Goal: Task Accomplishment & Management: Manage account settings

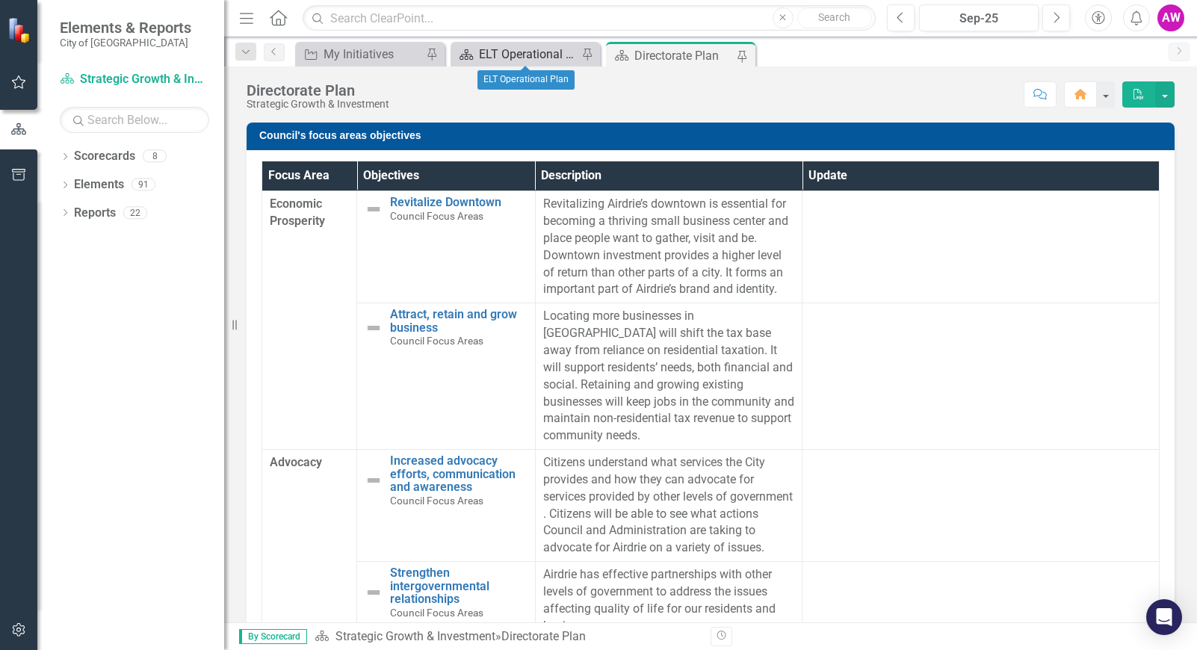
click at [525, 54] on div "ELT Operational Plan" at bounding box center [528, 54] width 99 height 19
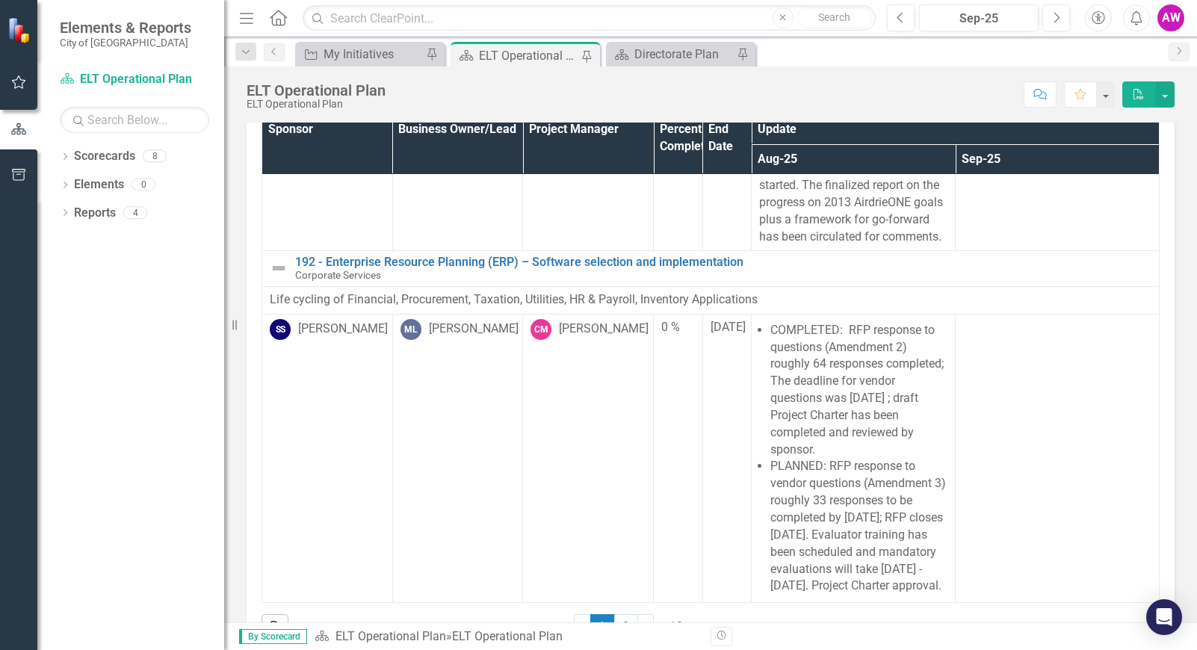
scroll to position [93, 0]
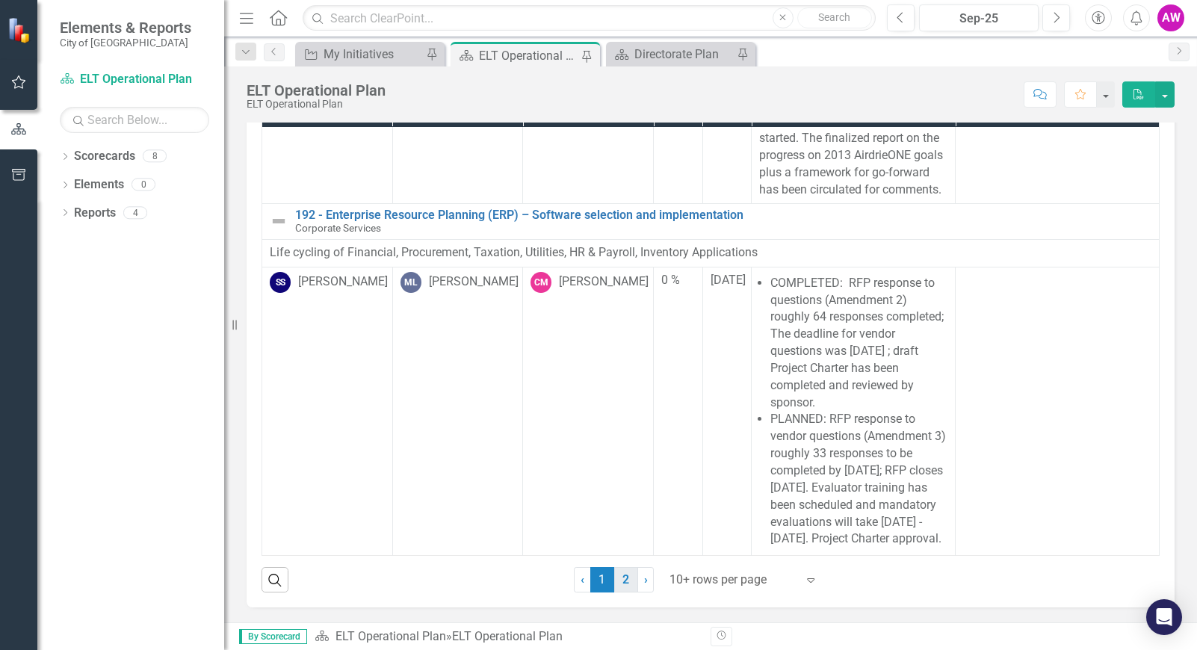
click at [624, 580] on link "2" at bounding box center [626, 579] width 24 height 25
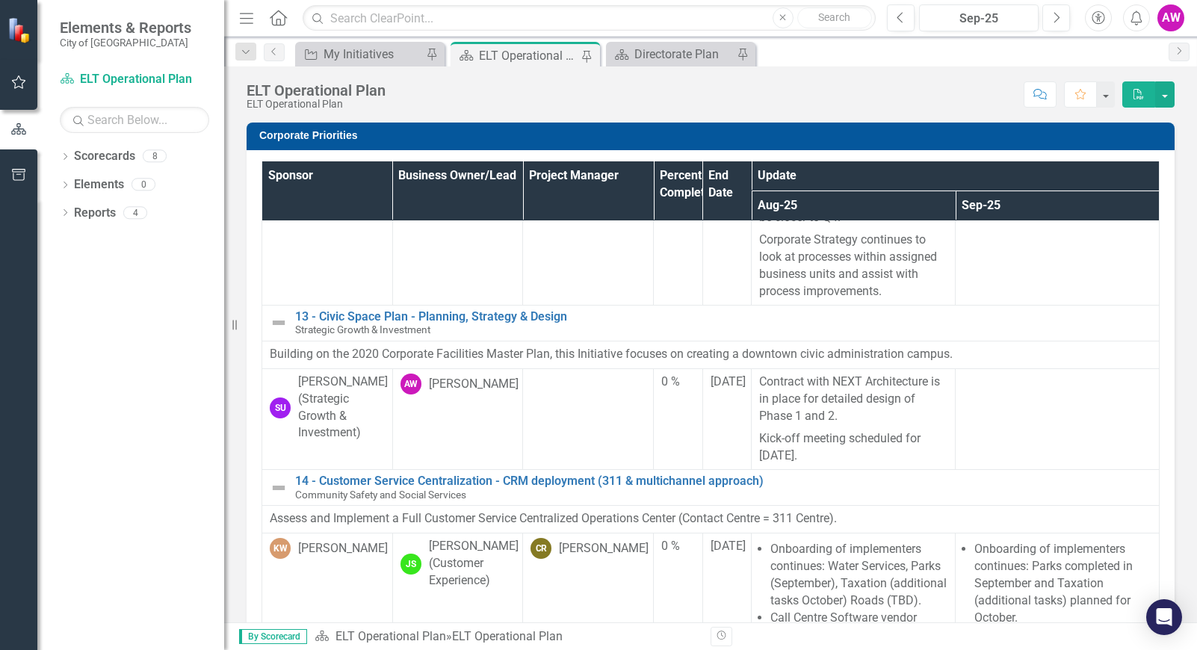
scroll to position [299, 0]
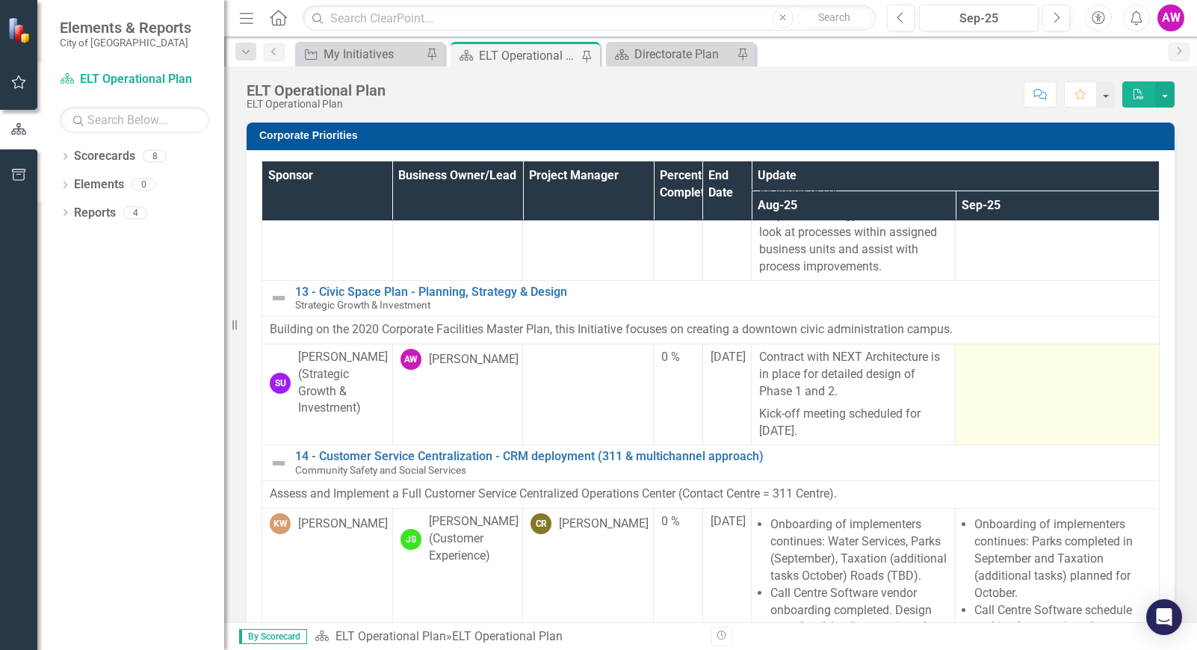
click at [990, 373] on td at bounding box center [1058, 394] width 204 height 101
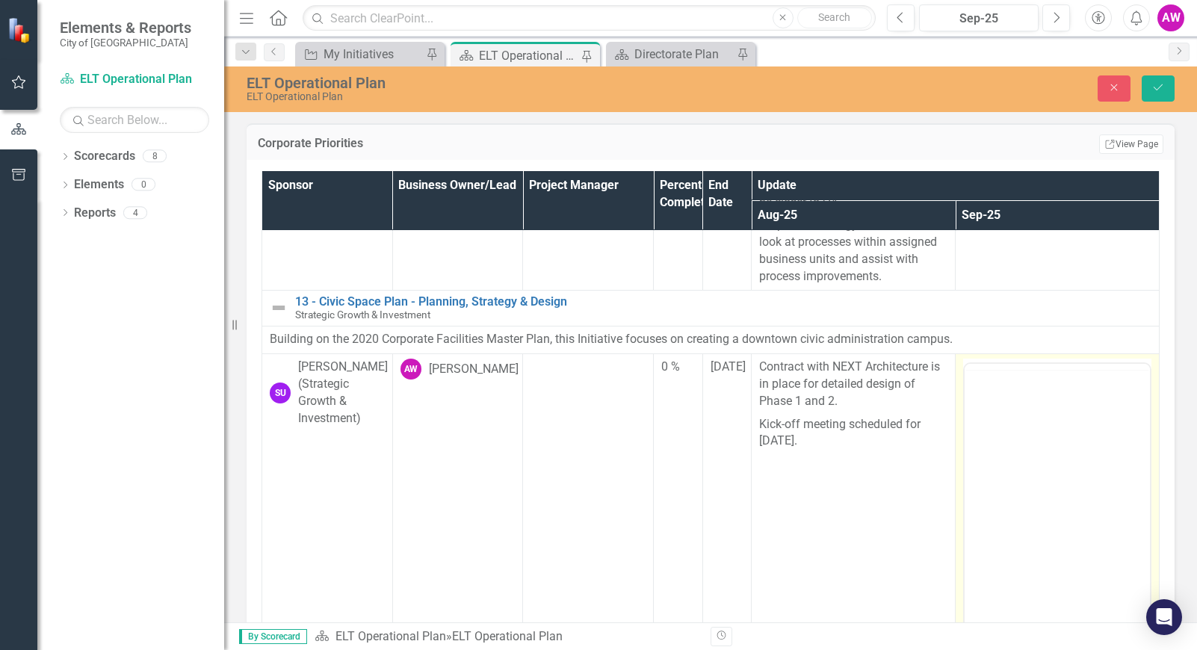
scroll to position [0, 0]
click at [989, 431] on body "Rich Text Area. Press ALT-0 for help." at bounding box center [1057, 511] width 185 height 224
click at [992, 423] on body "Rich Text Area. Press ALT-0 for help." at bounding box center [1057, 511] width 185 height 224
click at [1013, 419] on p "Rich Text Area. Press ALT-0 for help." at bounding box center [1057, 412] width 178 height 18
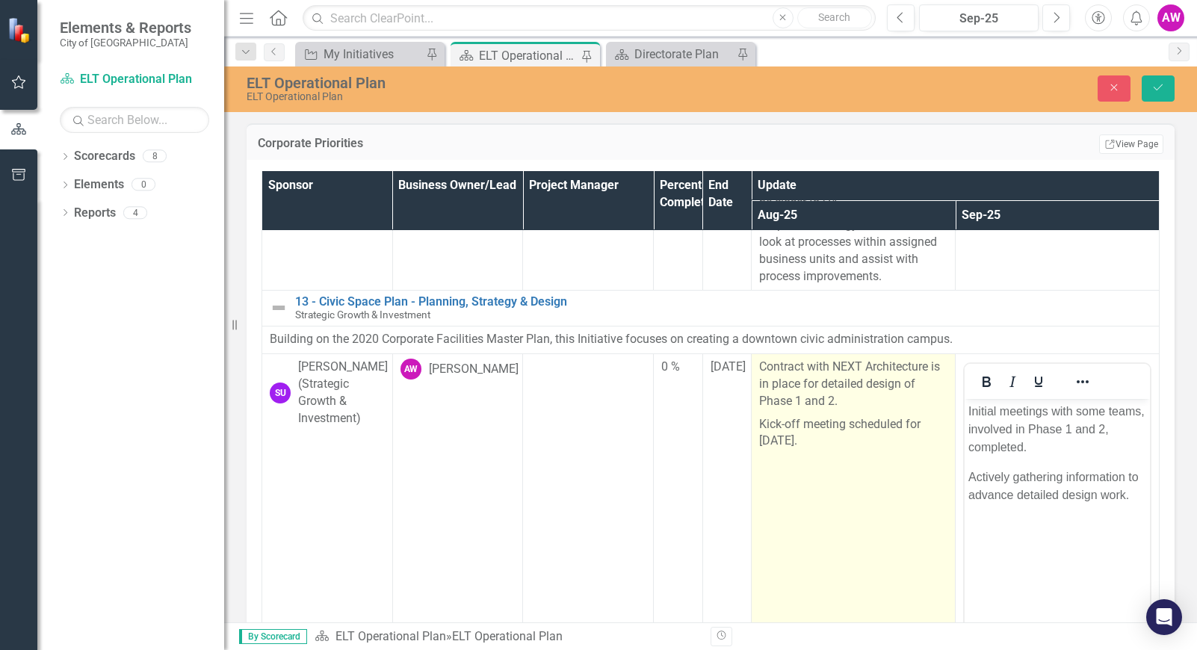
click at [895, 519] on td "Contract with NEXT Architecture is in place for detailed design of Phase 1 and …" at bounding box center [854, 530] width 204 height 353
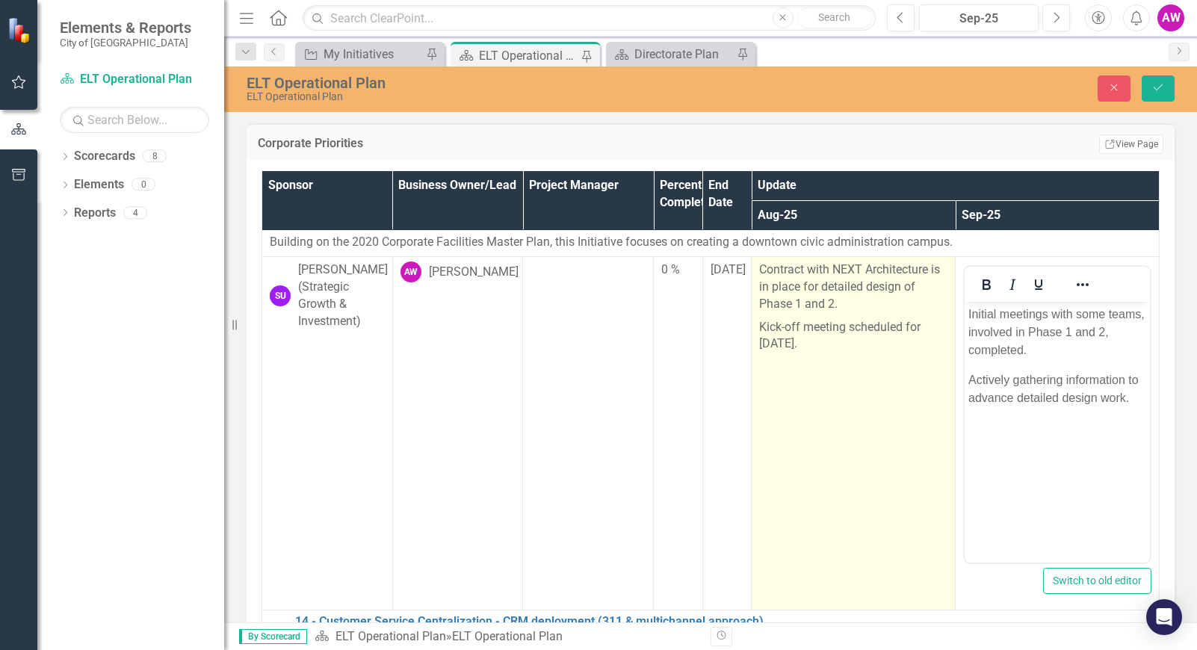
scroll to position [374, 0]
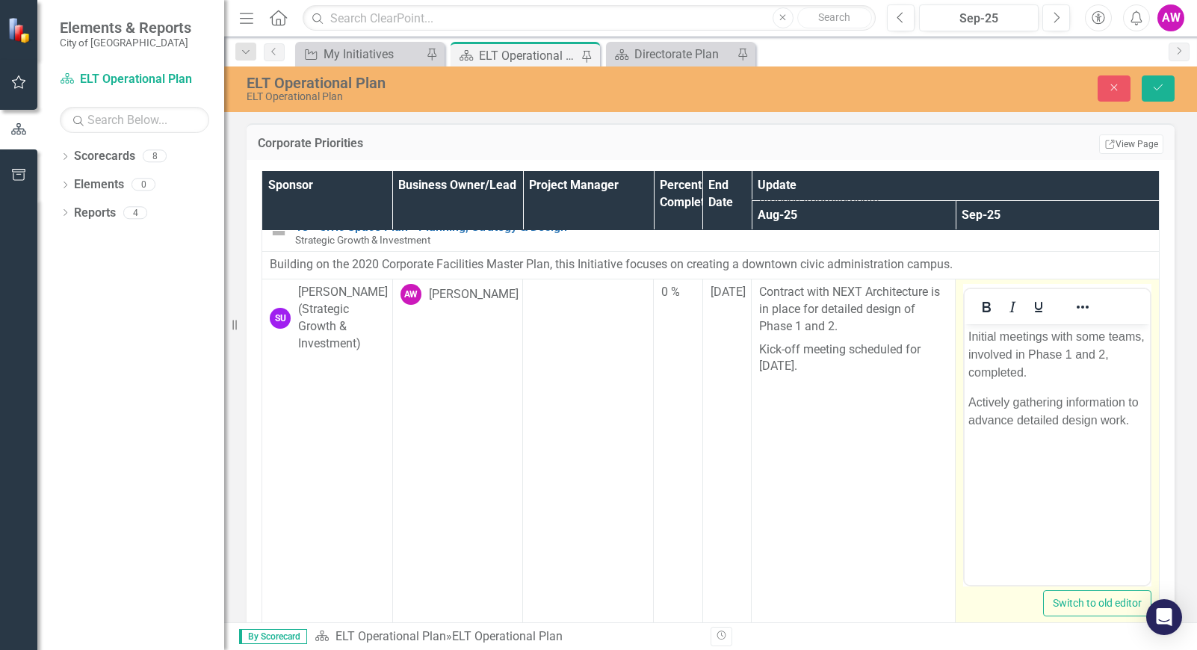
click at [1051, 374] on p "Initial meetings with some teams, involved in Phase 1 and 2, completed." at bounding box center [1057, 355] width 178 height 54
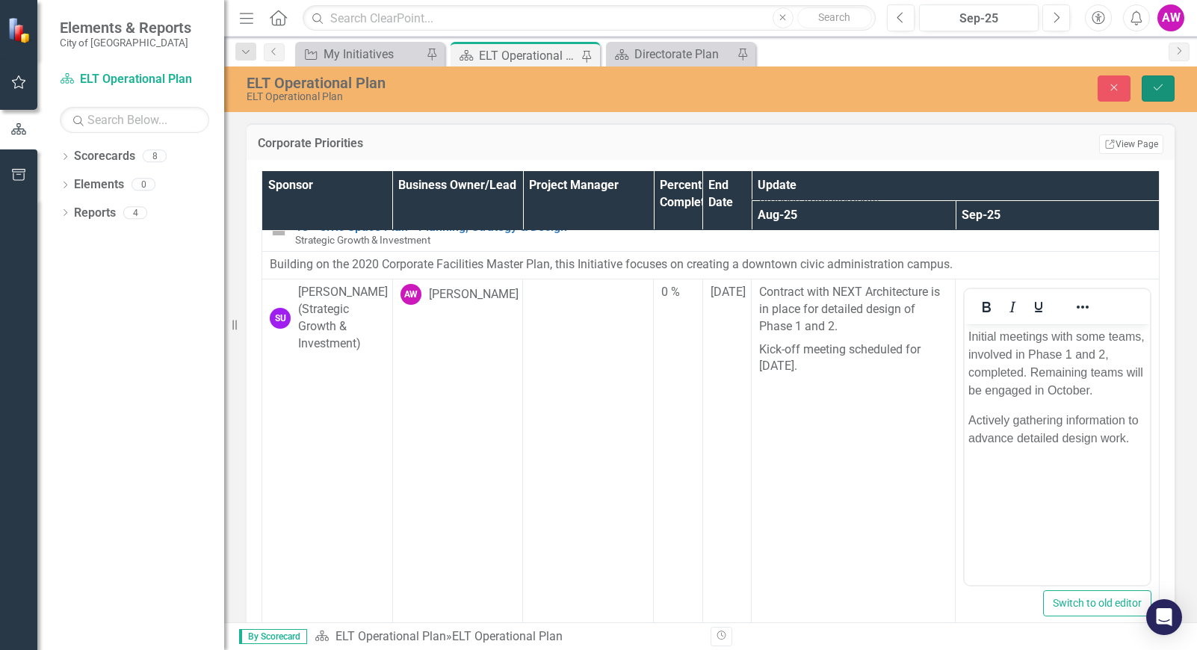
click at [1161, 88] on icon "Save" at bounding box center [1158, 87] width 13 height 10
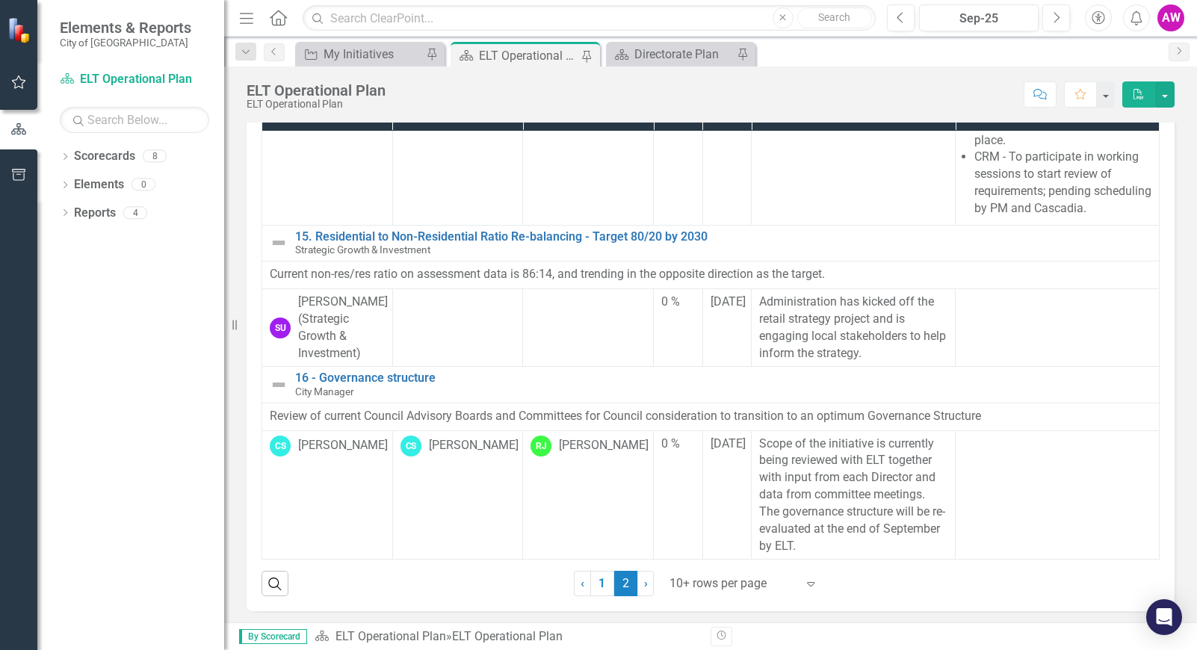
scroll to position [93, 0]
